Goal: Information Seeking & Learning: Learn about a topic

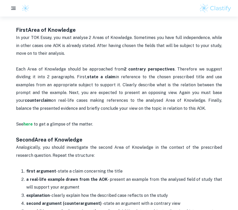
scroll to position [346, 0]
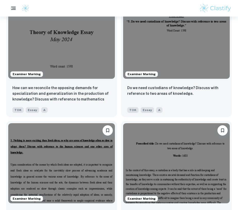
scroll to position [713, 0]
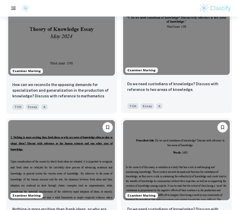
click at [139, 77] on div "Do we need custodians of knowledge? Discuss with reference to two areas of know…" at bounding box center [176, 95] width 111 height 36
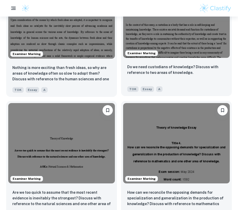
scroll to position [899, 0]
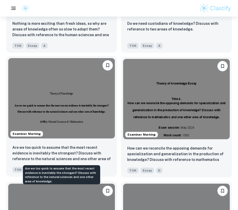
click at [39, 155] on p "Are we too quick to assume that the most recent evidence is inevitably the stro…" at bounding box center [61, 154] width 99 height 18
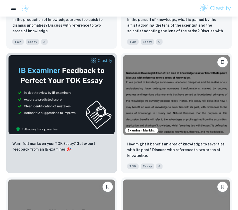
scroll to position [213, 0]
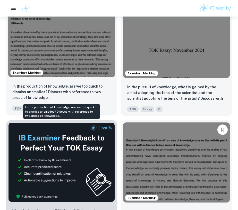
click at [55, 88] on p "In the production of knowledge, are we too quick to dismiss anomalies? Discuss …" at bounding box center [61, 91] width 99 height 17
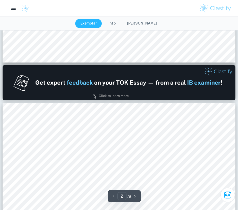
scroll to position [272, 0]
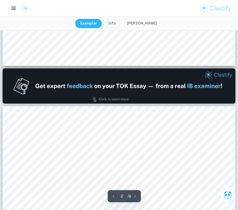
type input "1"
